Goal: Transaction & Acquisition: Purchase product/service

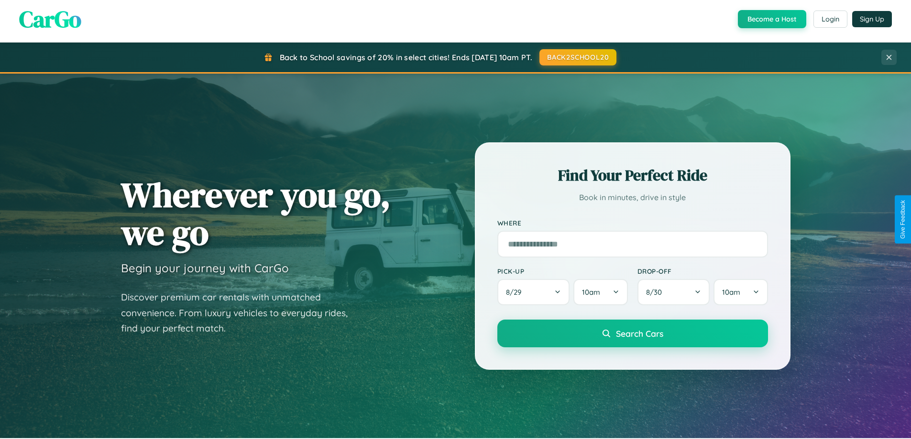
scroll to position [412, 0]
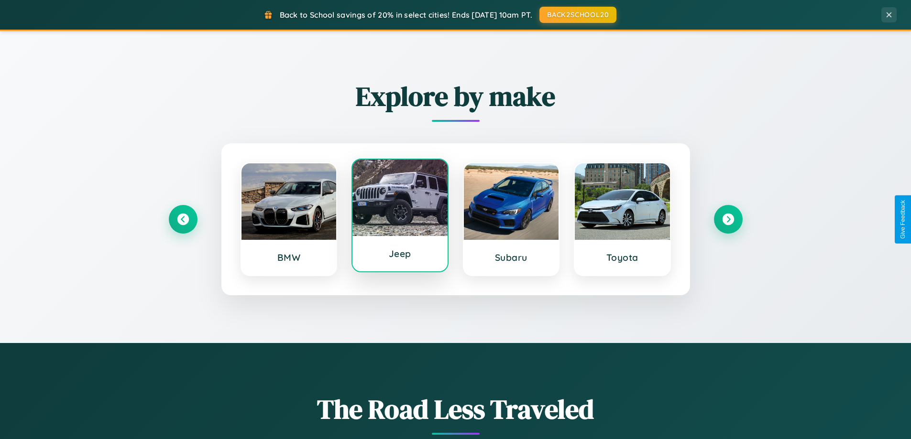
click at [400, 218] on div at bounding box center [399, 198] width 95 height 76
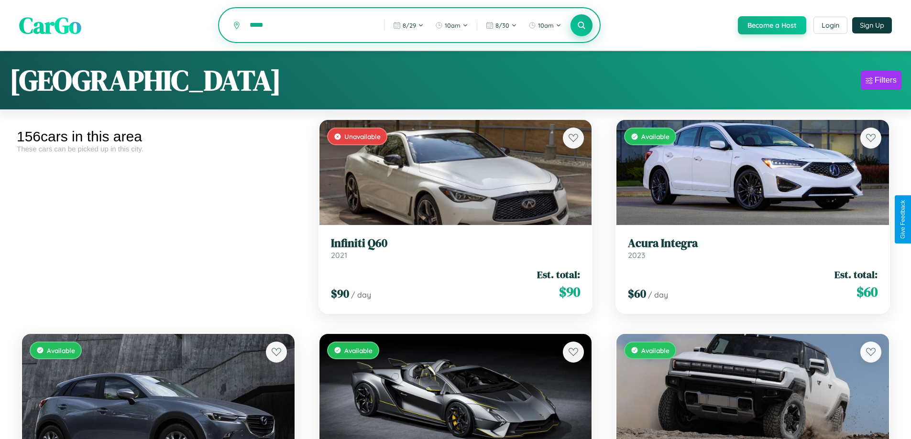
type input "*****"
click at [581, 26] on icon at bounding box center [581, 25] width 9 height 9
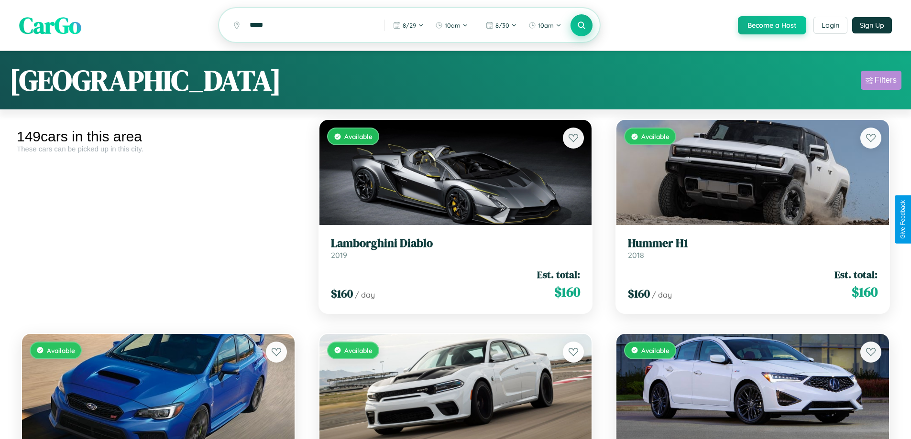
click at [881, 82] on div "Filters" at bounding box center [885, 81] width 22 height 10
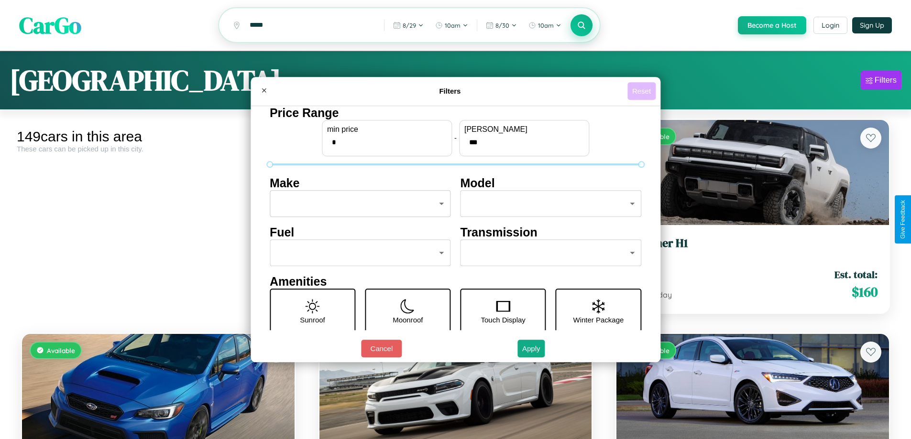
click at [642, 91] on button "Reset" at bounding box center [641, 91] width 28 height 18
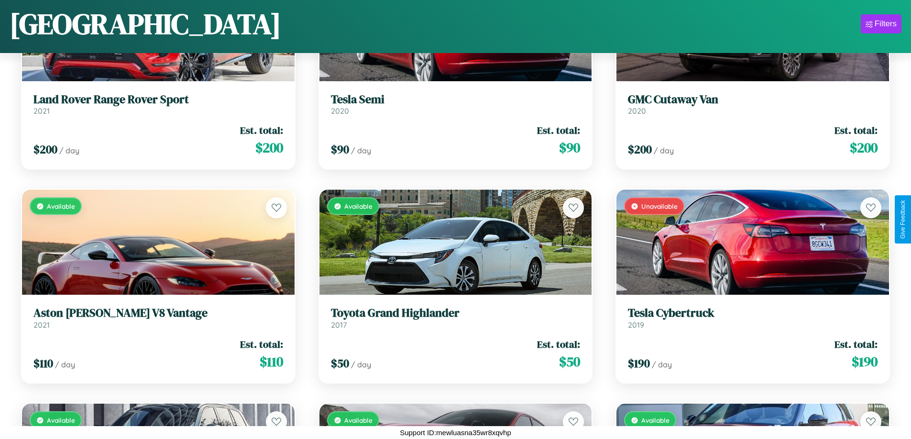
scroll to position [4416, 0]
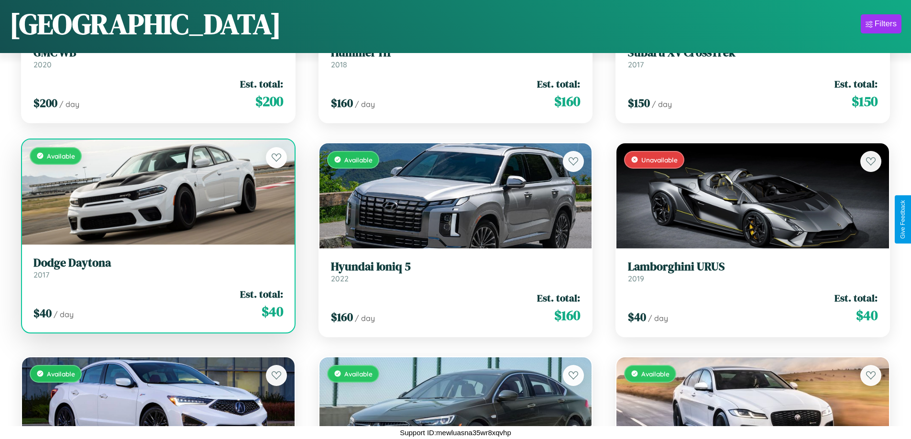
click at [157, 268] on h3 "Dodge Daytona" at bounding box center [158, 263] width 250 height 14
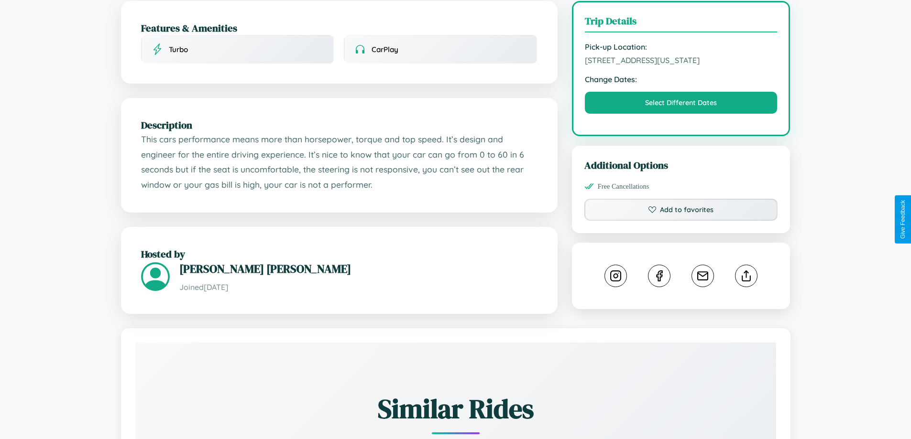
scroll to position [314, 0]
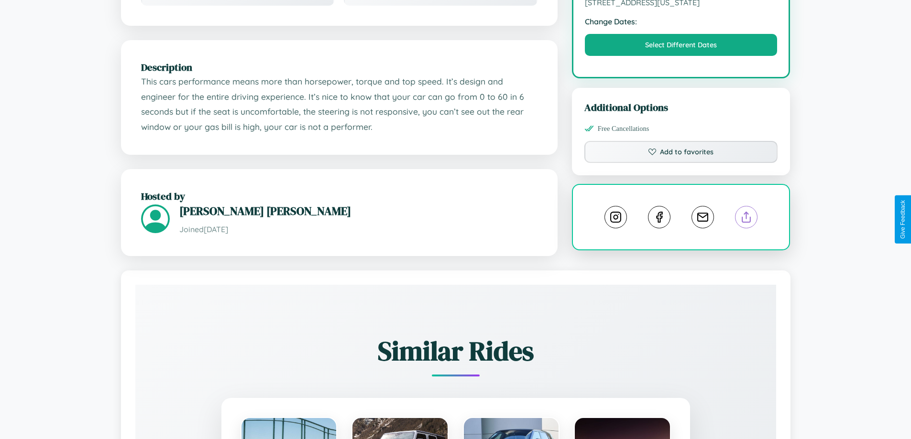
click at [746, 218] on line at bounding box center [746, 215] width 0 height 7
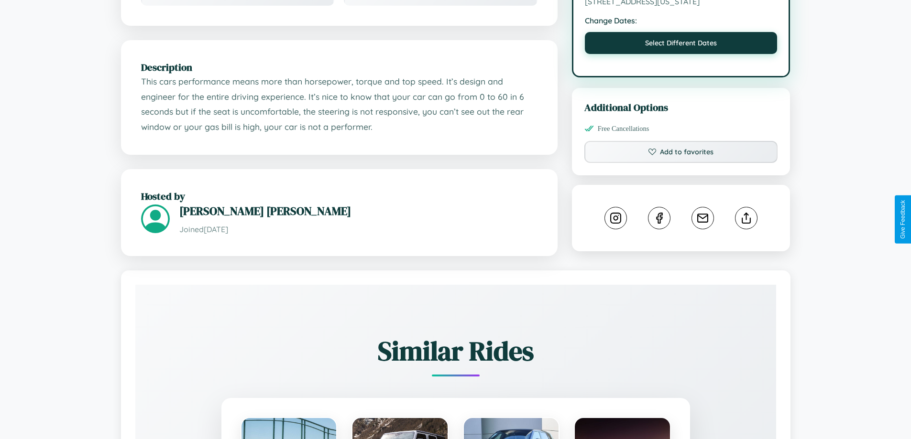
click at [681, 46] on button "Select Different Dates" at bounding box center [681, 43] width 193 height 22
select select "*"
select select "****"
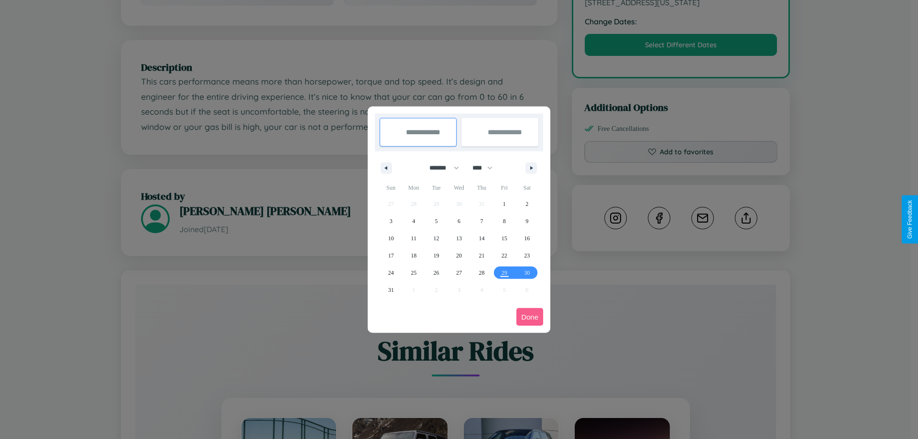
click at [440, 168] on select "******* ******** ***** ***** *** **** **** ****** ********* ******* ******** **…" at bounding box center [442, 168] width 41 height 16
select select "*"
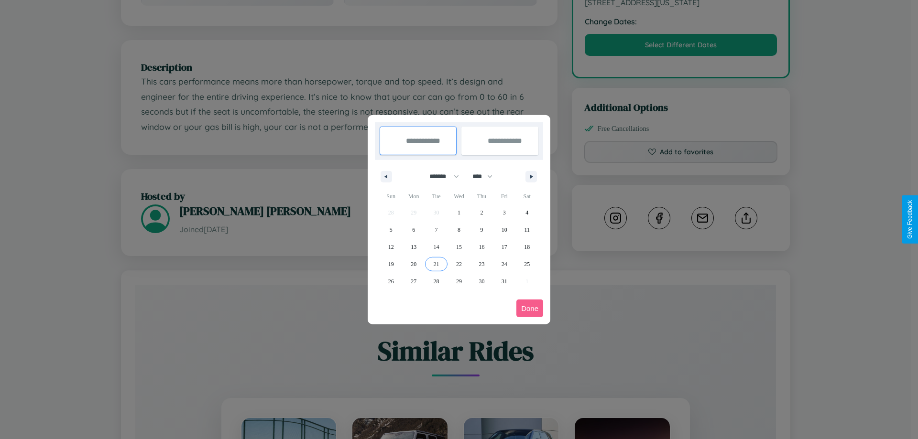
click at [436, 264] on span "21" at bounding box center [437, 264] width 6 height 17
type input "**********"
click at [436, 281] on span "28" at bounding box center [437, 281] width 6 height 17
type input "**********"
click at [530, 308] on button "Done" at bounding box center [529, 309] width 27 height 18
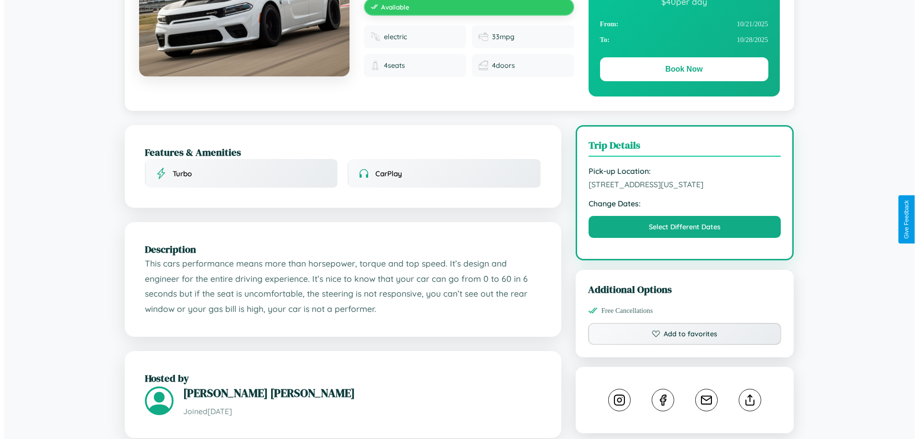
scroll to position [0, 0]
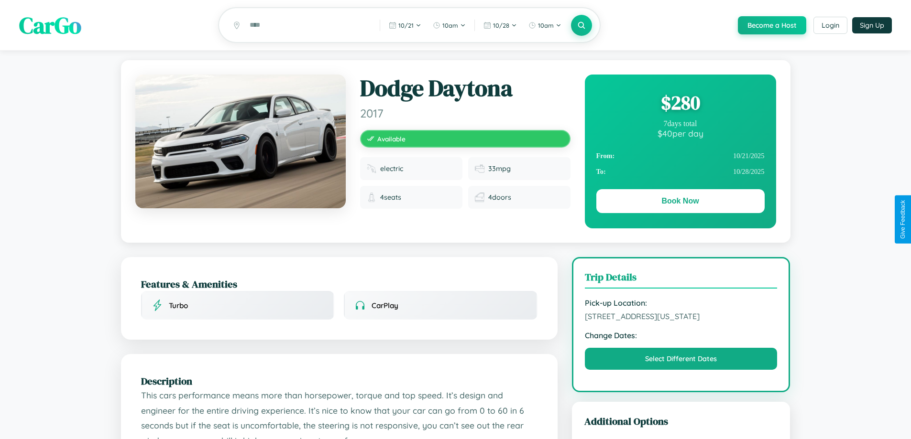
click at [680, 104] on div "$ 280" at bounding box center [680, 103] width 168 height 26
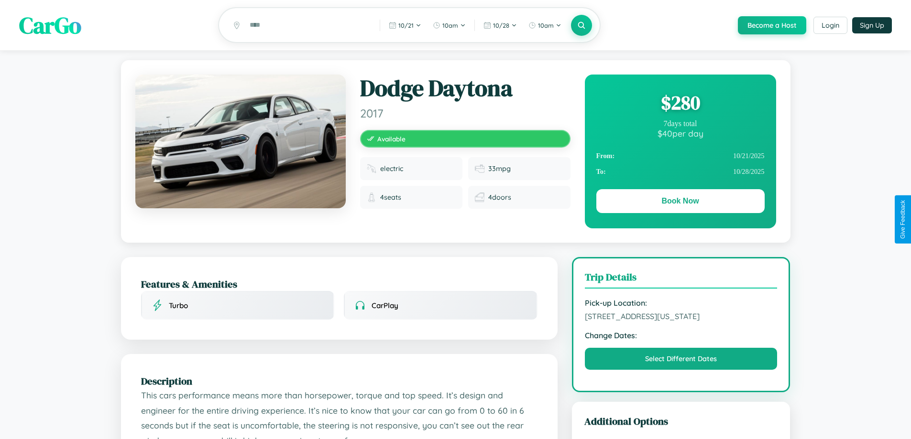
click at [680, 104] on div "$ 280" at bounding box center [680, 103] width 168 height 26
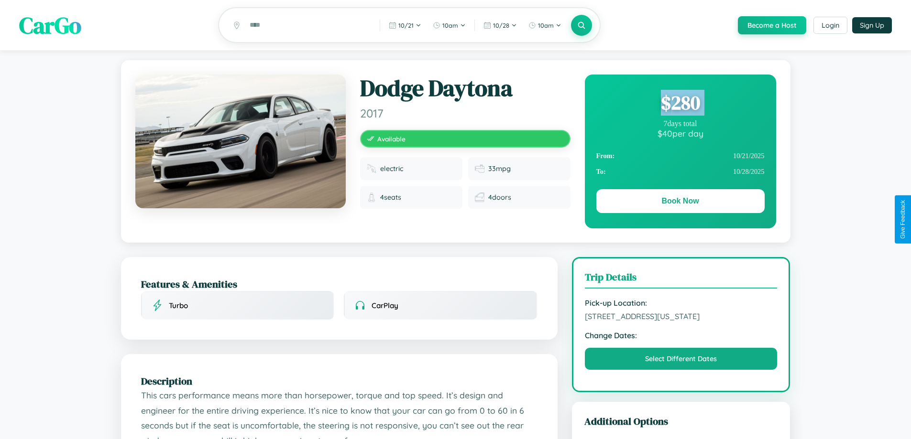
click at [680, 104] on div "$ 280" at bounding box center [680, 103] width 168 height 26
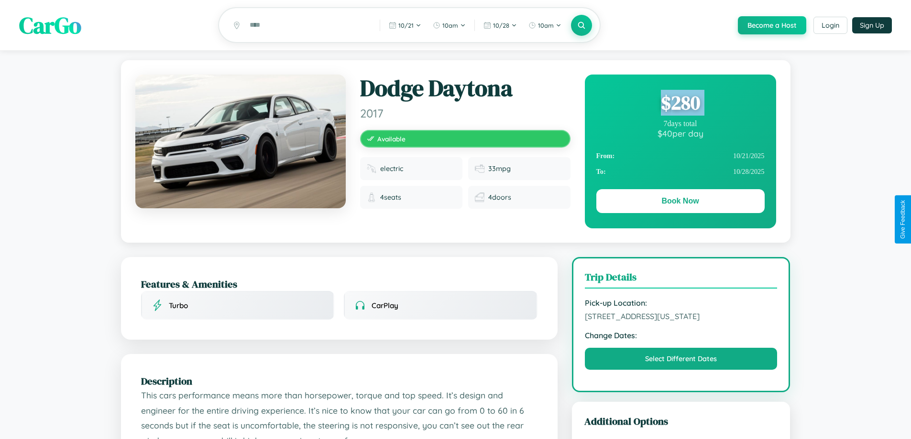
click at [680, 104] on div "$ 280" at bounding box center [680, 103] width 168 height 26
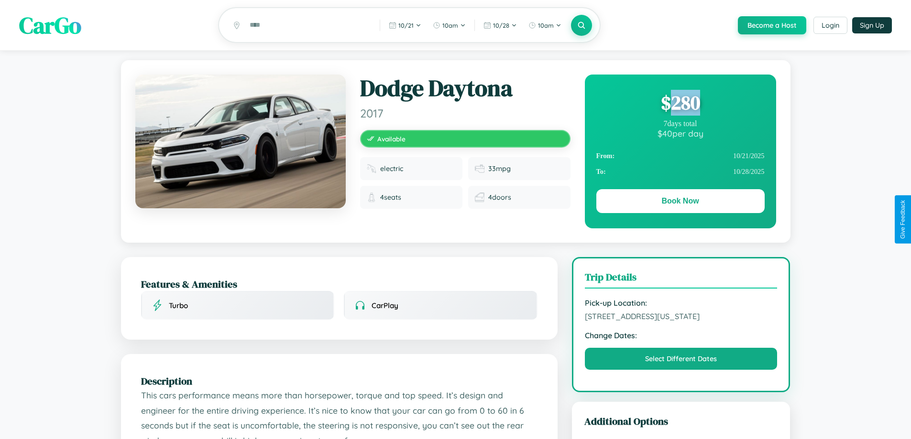
click at [680, 104] on div "$ 280" at bounding box center [680, 103] width 168 height 26
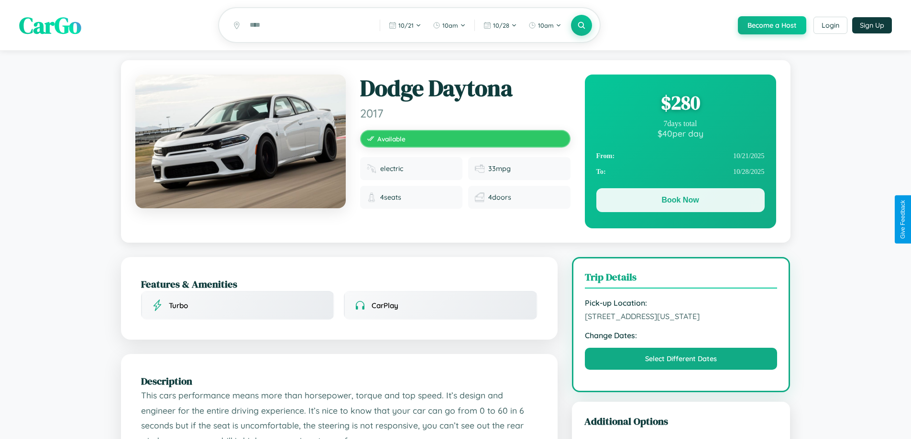
click at [680, 202] on button "Book Now" at bounding box center [680, 200] width 168 height 24
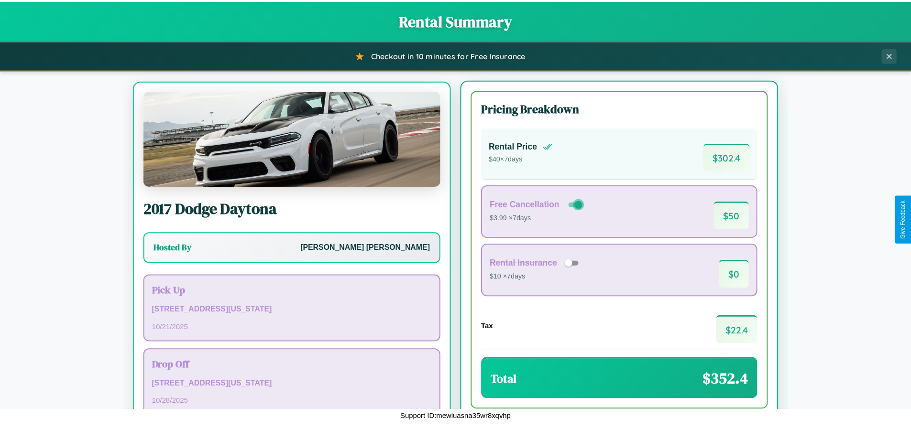
scroll to position [44, 0]
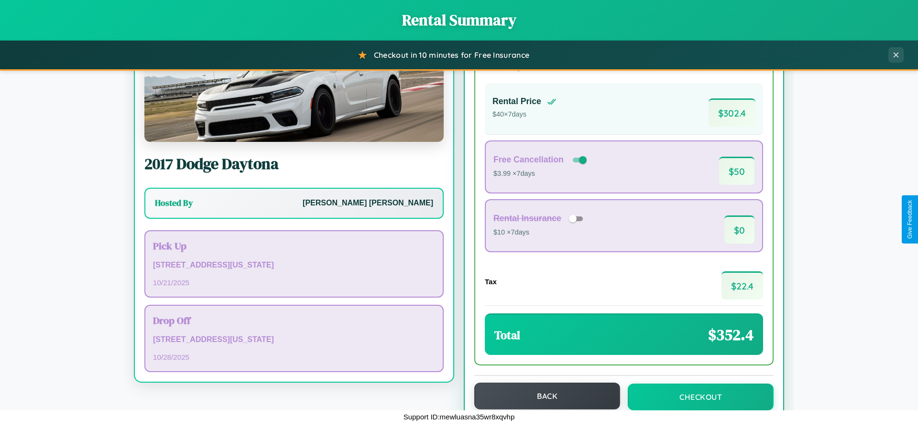
click at [543, 396] on button "Back" at bounding box center [547, 396] width 146 height 27
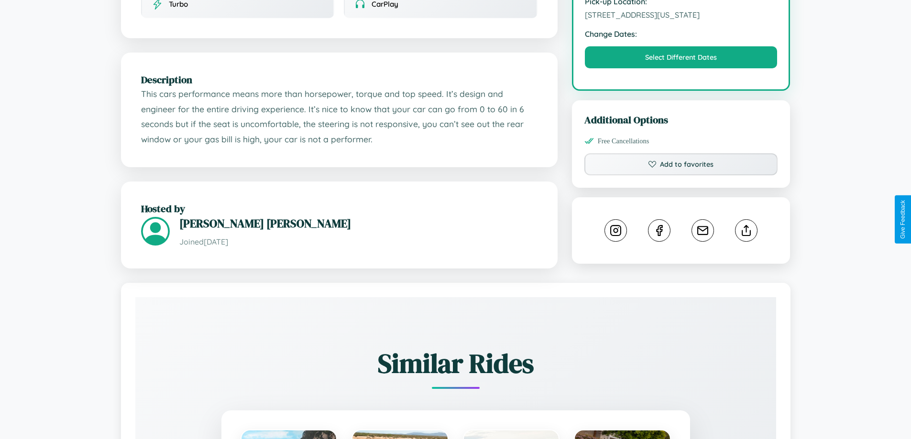
scroll to position [314, 0]
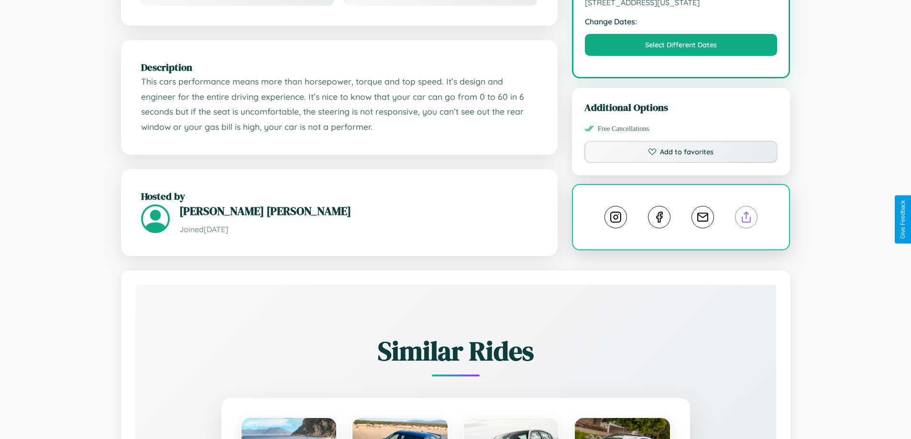
click at [746, 219] on line at bounding box center [746, 215] width 0 height 7
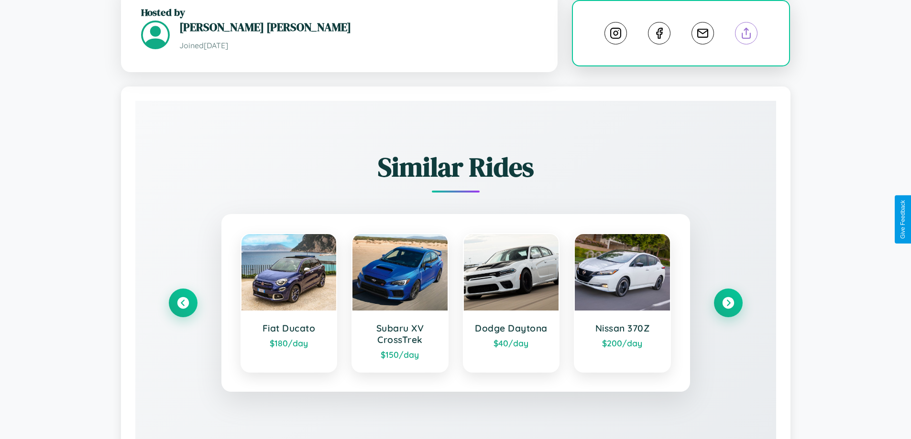
scroll to position [537, 0]
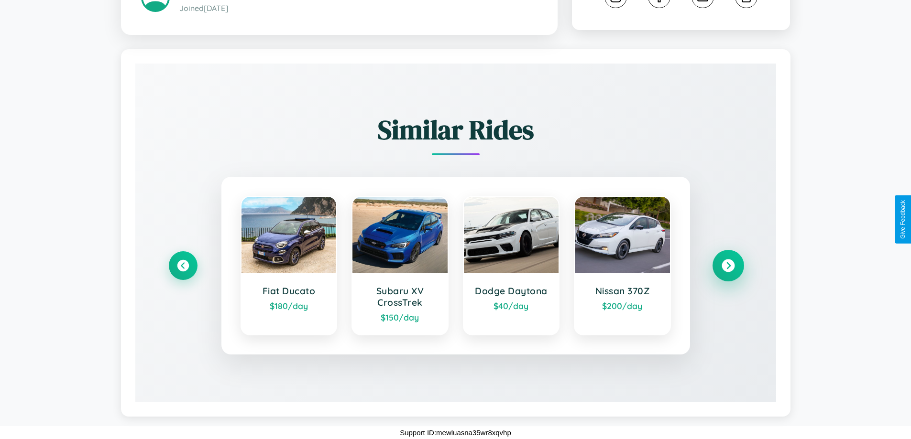
click at [728, 266] on icon at bounding box center [727, 266] width 13 height 13
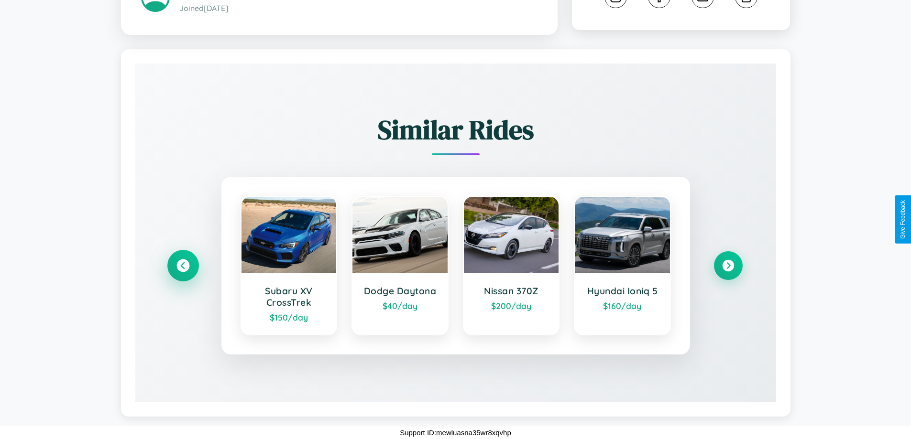
click at [183, 266] on icon at bounding box center [182, 266] width 13 height 13
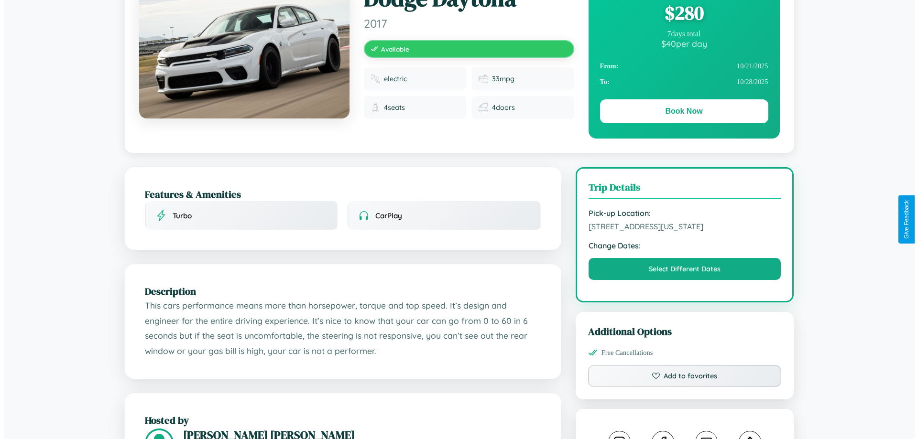
scroll to position [0, 0]
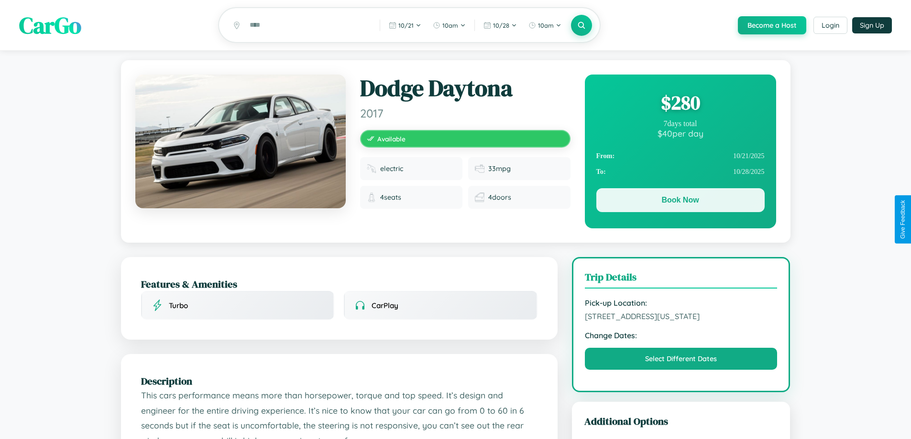
click at [680, 202] on button "Book Now" at bounding box center [680, 200] width 168 height 24
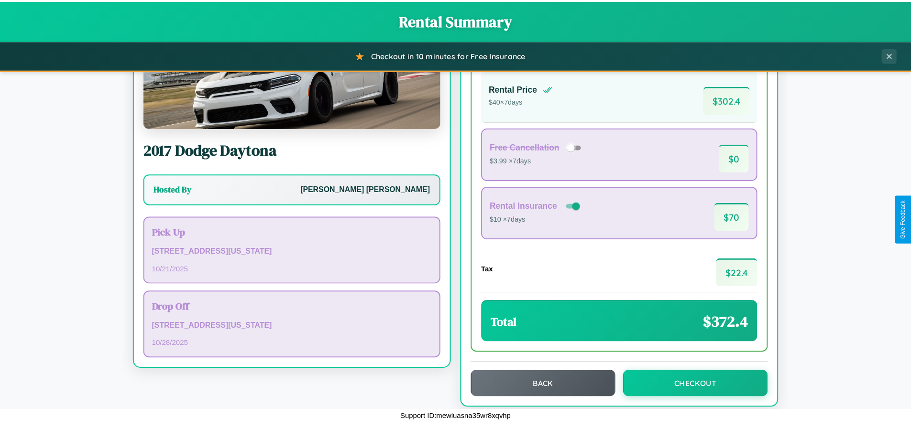
scroll to position [65, 0]
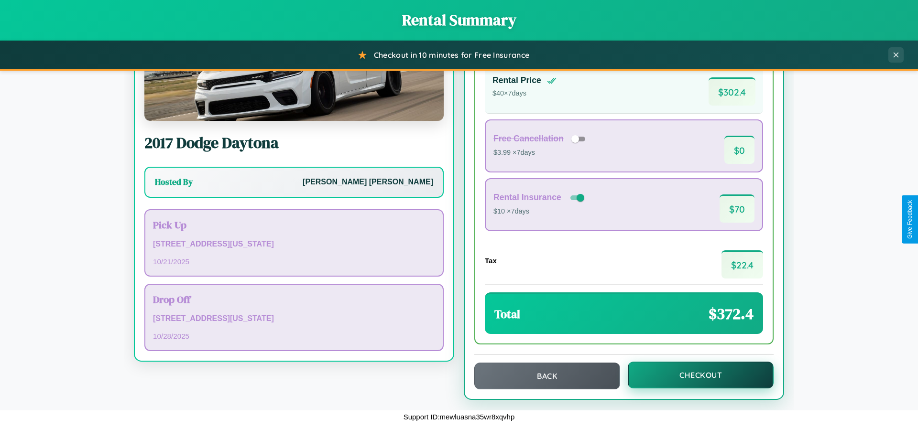
click at [694, 375] on button "Checkout" at bounding box center [701, 375] width 146 height 27
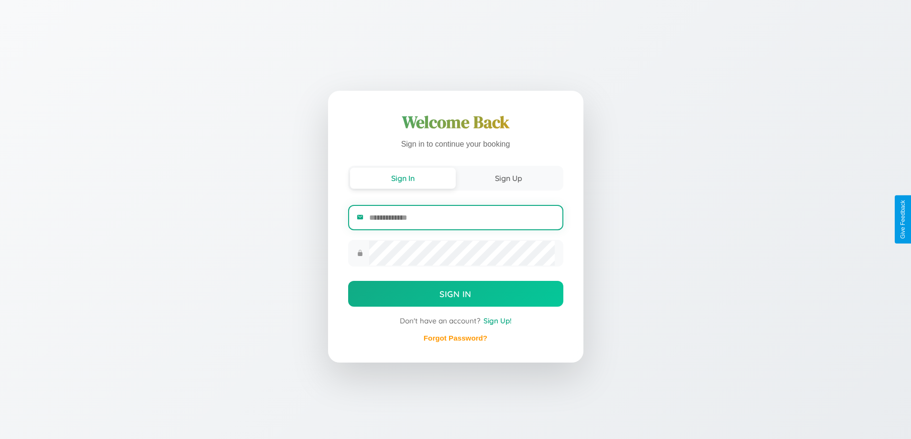
click at [461, 218] on input "email" at bounding box center [461, 217] width 185 height 23
type input "**********"
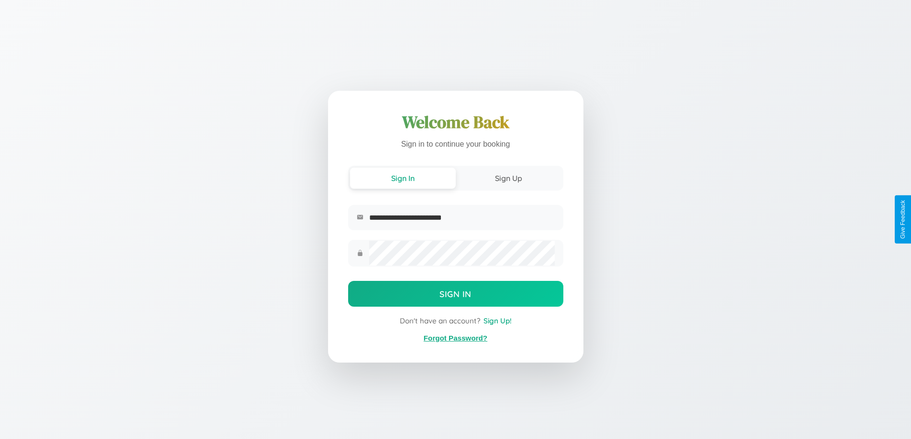
click at [455, 338] on link "Forgot Password?" at bounding box center [456, 338] width 64 height 8
